Goal: Complete application form

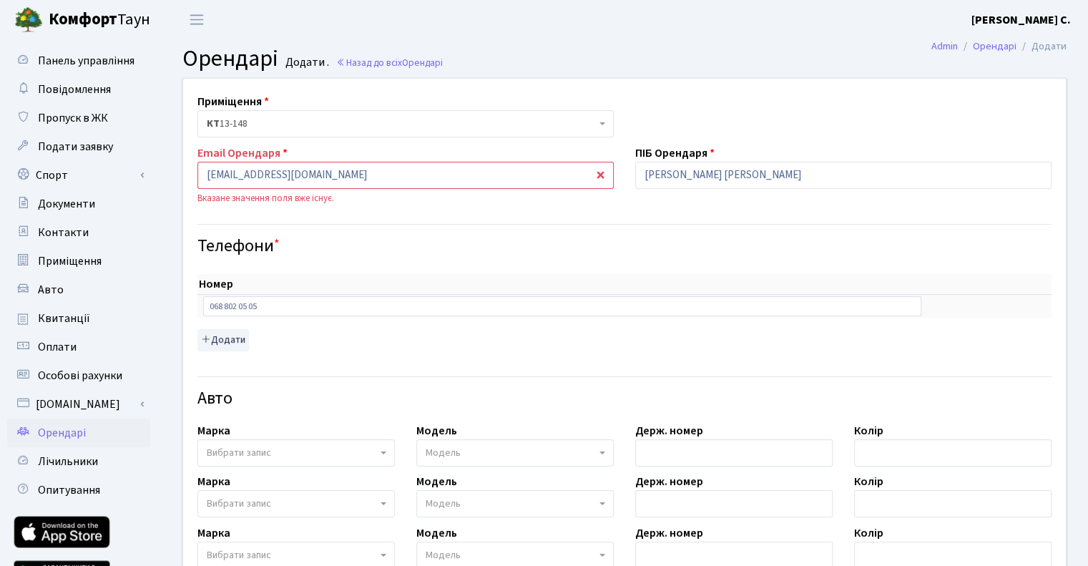
click at [931, 333] on div "Номер sort item delete item 068 802 05 05 sort item delete item Додати" at bounding box center [624, 312] width 854 height 77
click at [451, 171] on input "[EMAIL_ADDRESS][DOMAIN_NAME]" at bounding box center [405, 175] width 416 height 27
paste input "[EMAIL_ADDRESS][DOMAIN_NAME]"
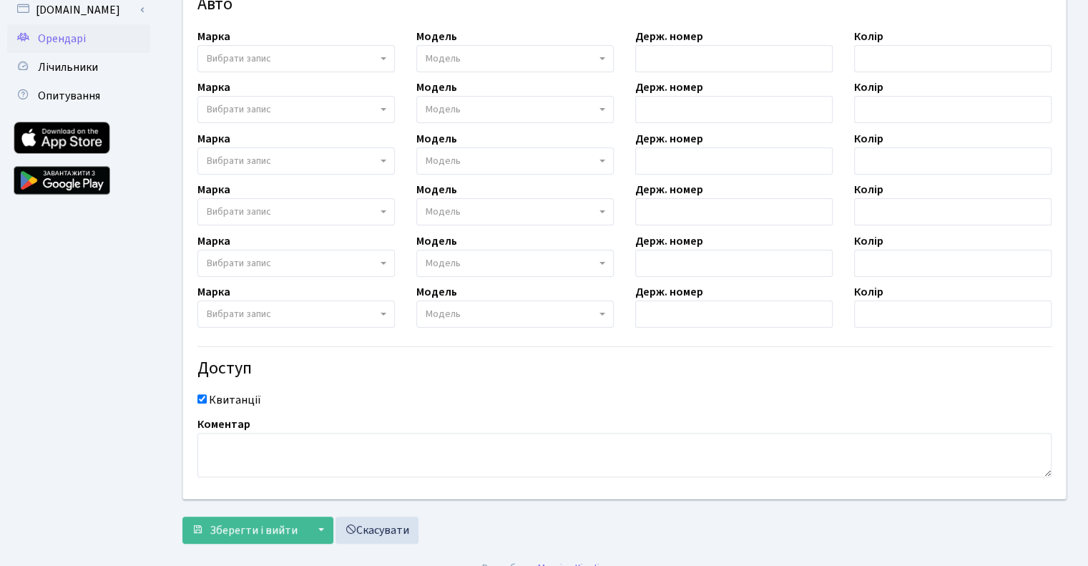
scroll to position [412, 0]
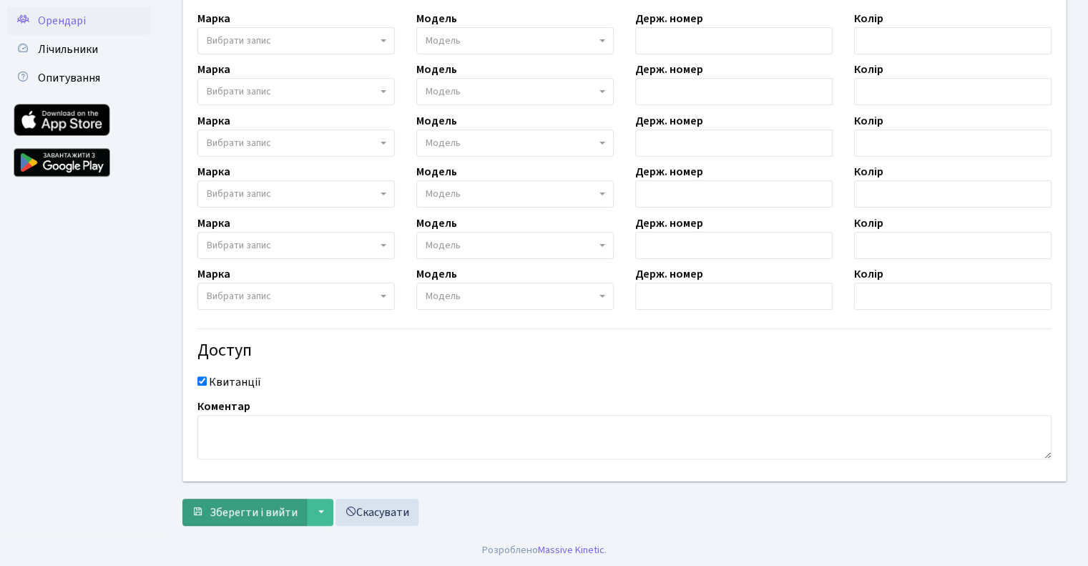
type input "[EMAIL_ADDRESS][DOMAIN_NAME]"
click at [272, 514] on span "Зберегти і вийти" at bounding box center [254, 512] width 88 height 16
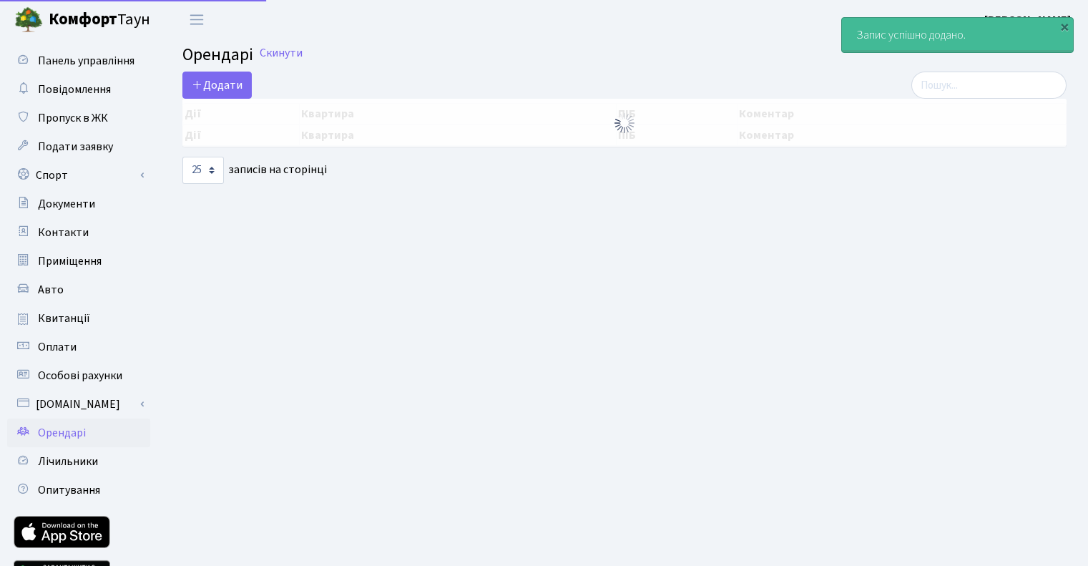
select select "25"
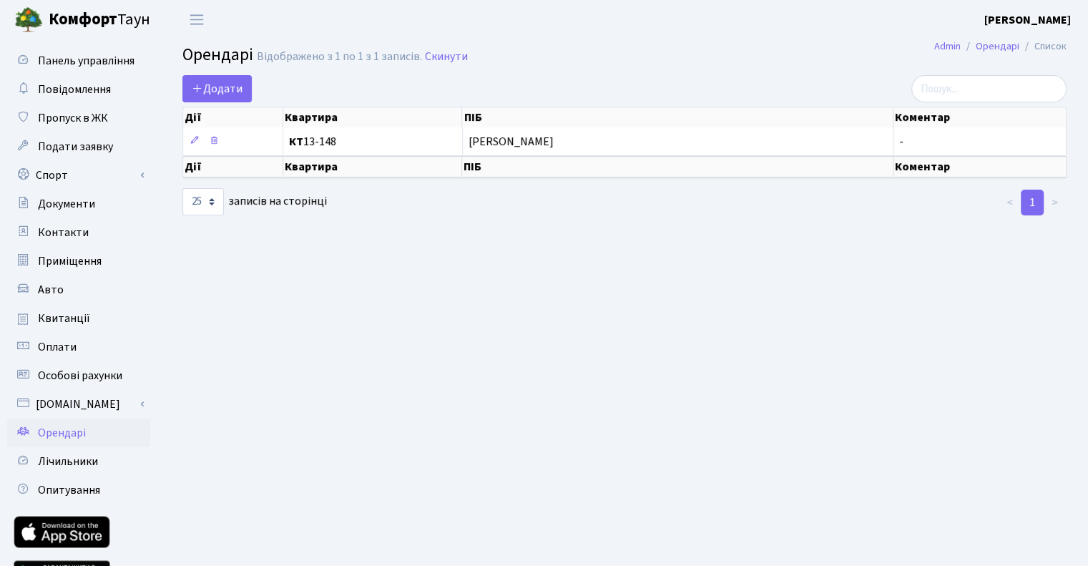
click at [637, 331] on main "Admin Орендарі Список Орендарі Відображено з 1 по 1 з 1 записів. Скинути Додати…" at bounding box center [624, 323] width 927 height 569
